Goal: Information Seeking & Learning: Learn about a topic

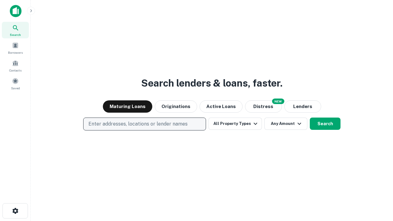
click at [144, 124] on p "Enter addresses, locations or lender names" at bounding box center [137, 123] width 99 height 7
type input "**********"
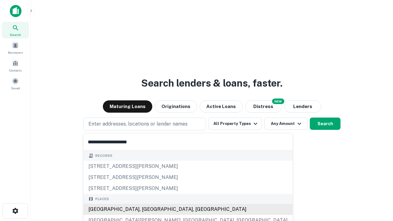
click at [147, 210] on div "[GEOGRAPHIC_DATA], [GEOGRAPHIC_DATA], [GEOGRAPHIC_DATA]" at bounding box center [188, 209] width 209 height 11
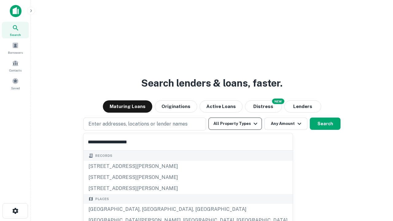
click at [235, 124] on button "All Property Types" at bounding box center [235, 124] width 53 height 12
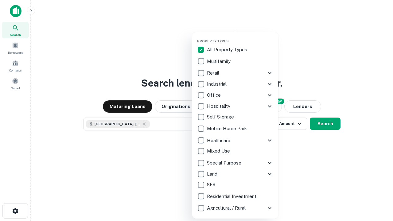
click at [240, 37] on button "button" at bounding box center [240, 37] width 86 height 0
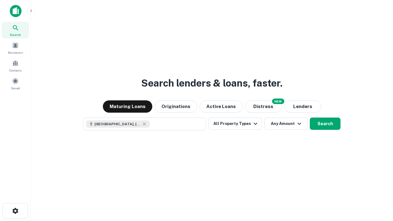
scroll to position [10, 0]
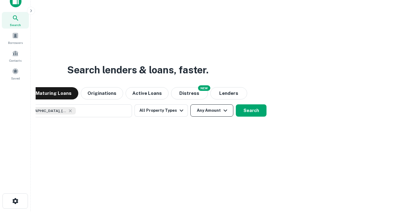
click at [191, 104] on button "Any Amount" at bounding box center [212, 110] width 43 height 12
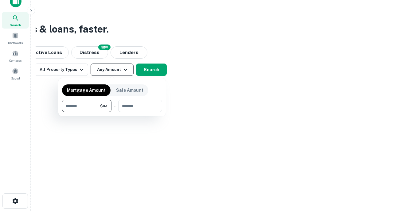
type input "*******"
click at [112, 112] on button "button" at bounding box center [112, 112] width 100 height 0
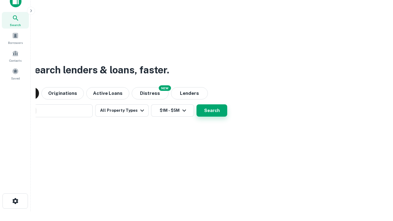
click at [197, 104] on button "Search" at bounding box center [212, 110] width 31 height 12
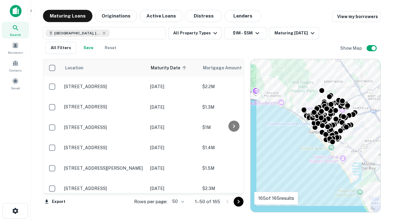
click at [177, 202] on body "Search Borrowers Contacts Saved Maturing Loans Originations Active Loans Distre…" at bounding box center [196, 110] width 393 height 221
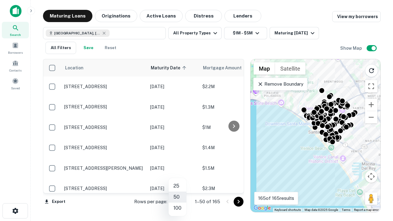
click at [178, 186] on li "25" at bounding box center [178, 186] width 18 height 11
